Goal: Find specific page/section: Find specific page/section

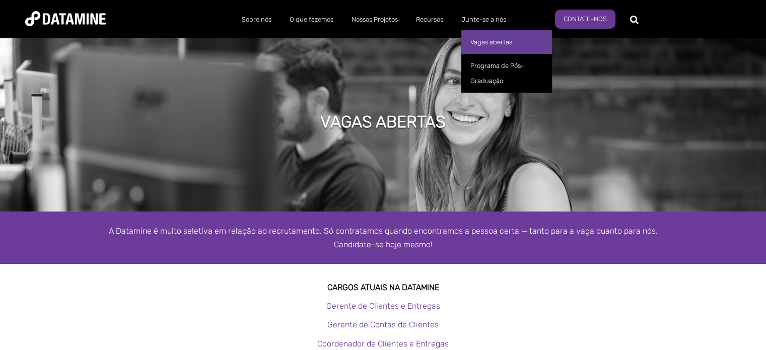
click at [492, 41] on font "Vagas abertas" at bounding box center [491, 42] width 42 height 8
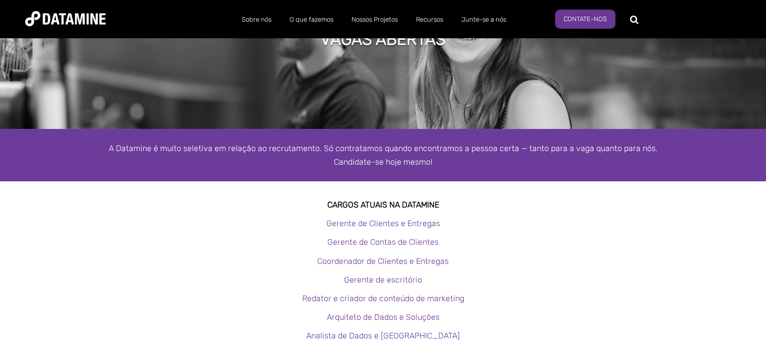
scroll to position [40, 0]
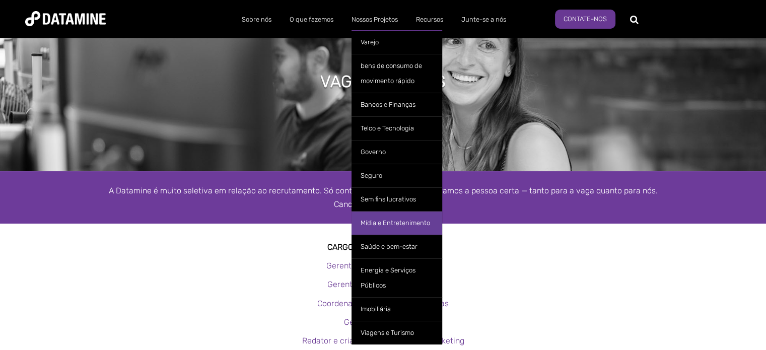
click at [385, 223] on font "Mídia e Entretenimento" at bounding box center [395, 223] width 69 height 8
